Goal: Complete application form

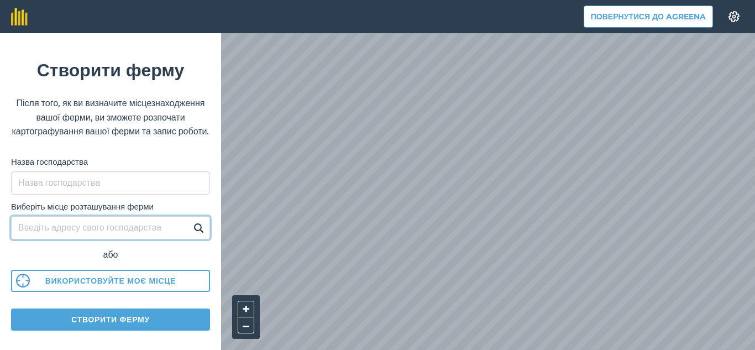
click at [93, 239] on input "Виберіть місце розташування ферми" at bounding box center [110, 227] width 199 height 23
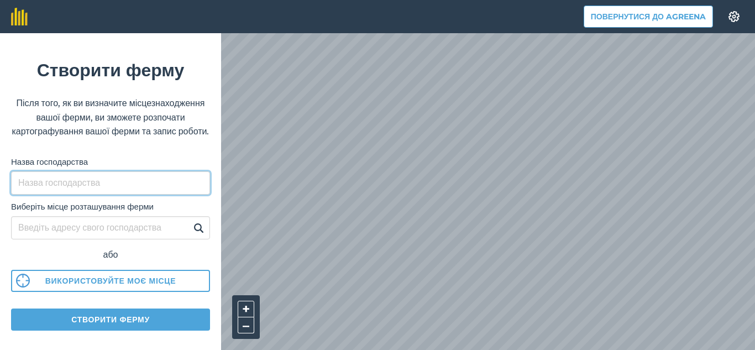
click at [69, 195] on input "Назва господарства" at bounding box center [110, 182] width 199 height 23
type input "Відродження"
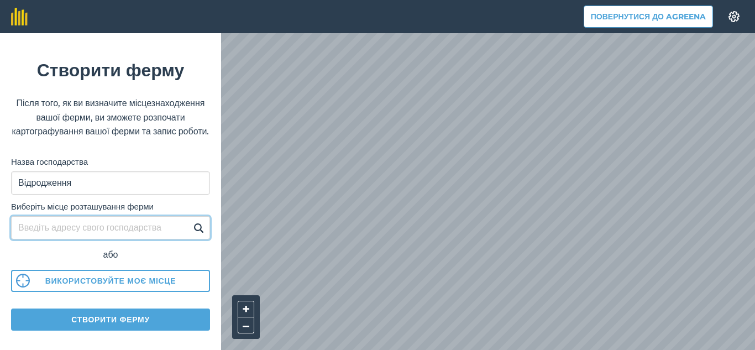
click at [64, 239] on input "Виберіть місце розташування ферми" at bounding box center [110, 227] width 199 height 23
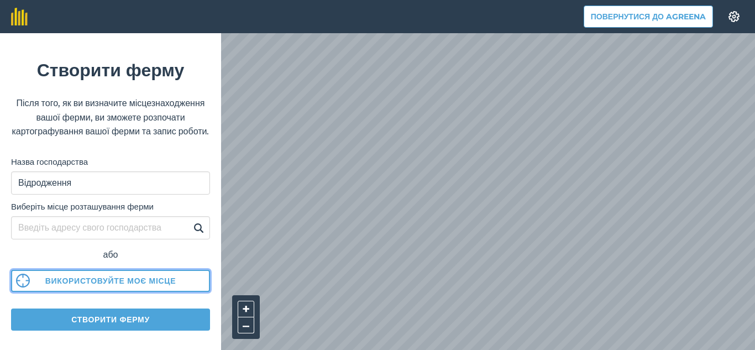
click at [92, 286] on font "Використовуйте моє місце" at bounding box center [110, 281] width 131 height 10
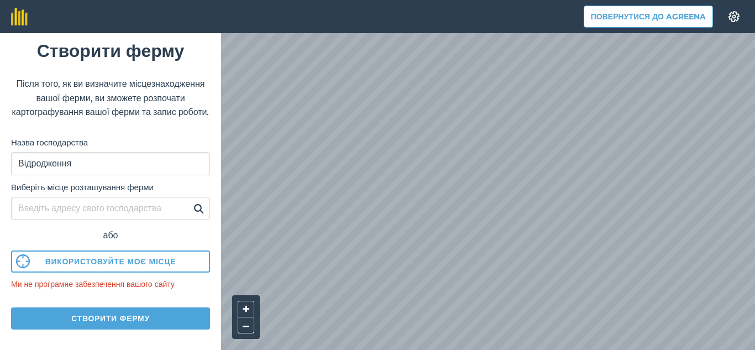
scroll to position [18, 0]
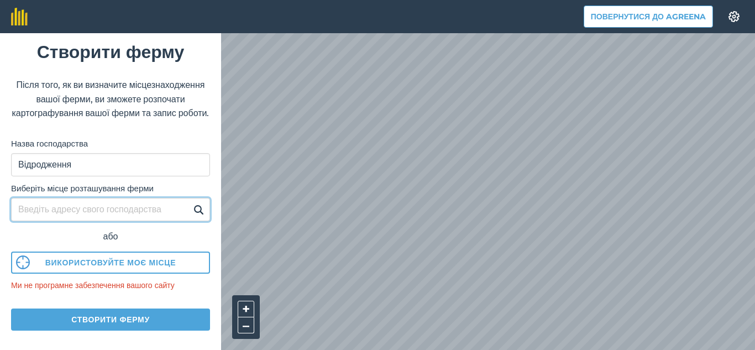
click at [74, 221] on input "Виберіть місце розташування ферми" at bounding box center [110, 209] width 199 height 23
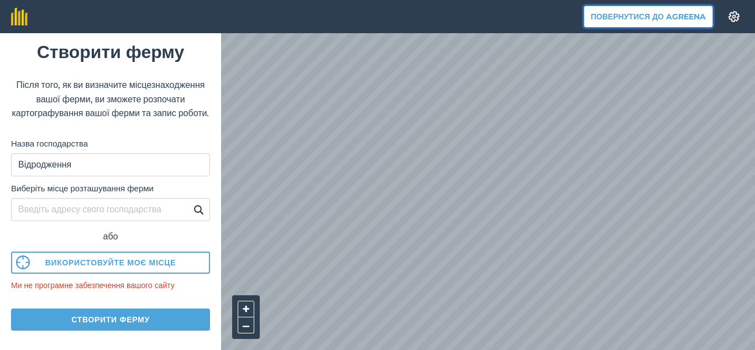
click at [624, 17] on font "Повернутися до Agreena" at bounding box center [648, 17] width 115 height 10
click at [733, 17] on img at bounding box center [734, 16] width 13 height 11
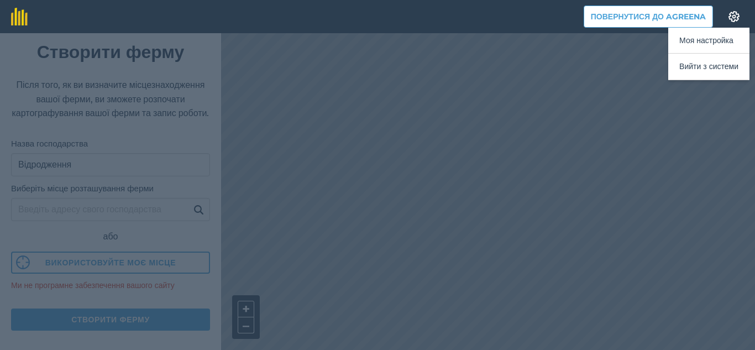
click at [523, 113] on div at bounding box center [377, 191] width 755 height 317
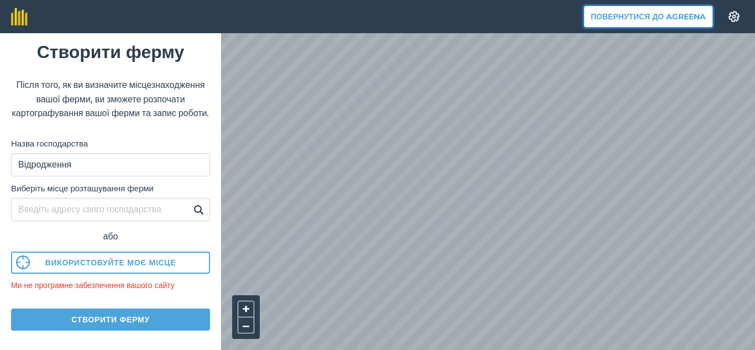
click at [631, 17] on font "Повернутися до Agreena" at bounding box center [648, 17] width 115 height 10
